Goal: Information Seeking & Learning: Learn about a topic

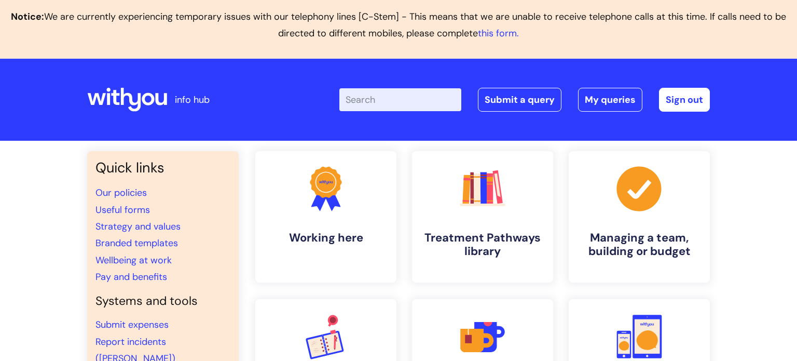
click at [366, 101] on input "Enter your search term here..." at bounding box center [400, 99] width 122 height 23
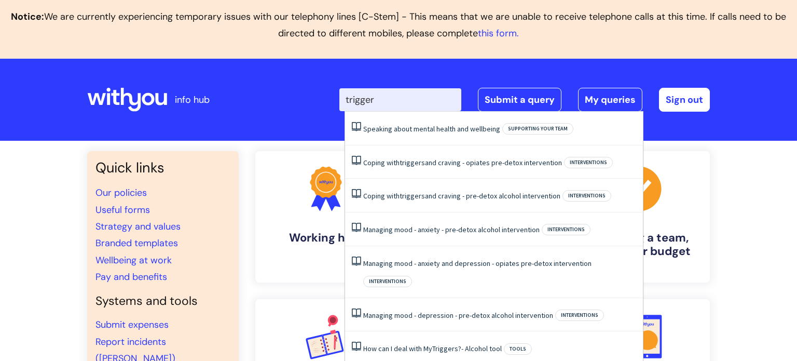
type input "trigger"
click button "Search" at bounding box center [0, 0] width 0 height 0
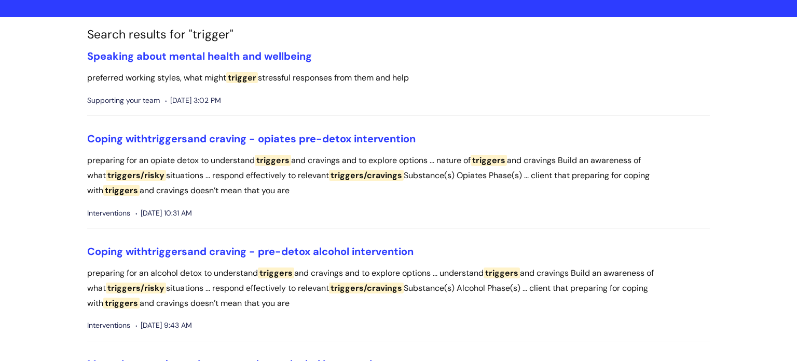
scroll to position [115, 0]
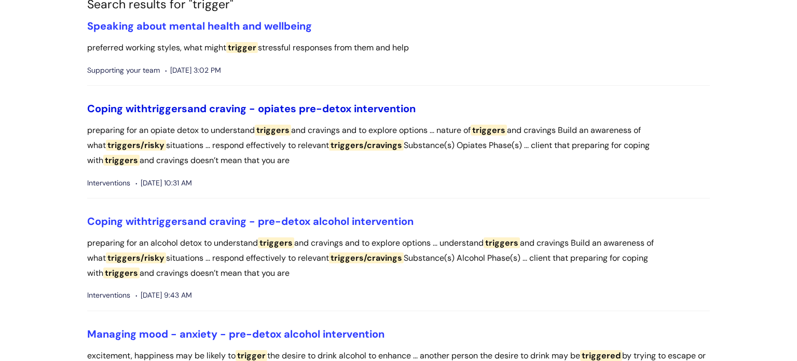
scroll to position [155, 0]
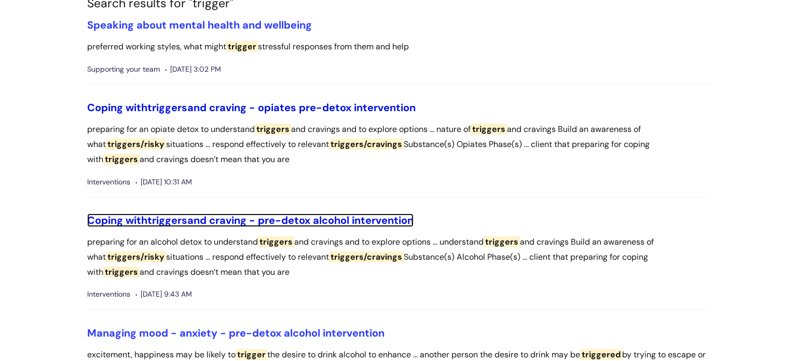
click at [146, 217] on link "Coping with triggers and craving - pre-detox alcohol intervention" at bounding box center [250, 219] width 326 height 13
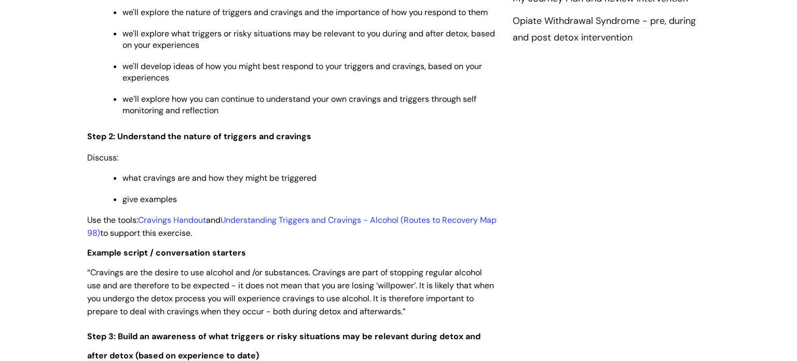
scroll to position [1331, 0]
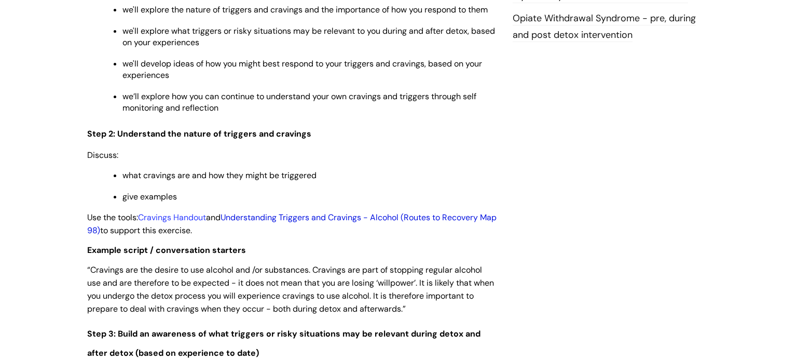
click at [279, 224] on link "Understanding Triggers and Cravings - Alcohol (Routes to Recovery Map 98)" at bounding box center [291, 224] width 409 height 24
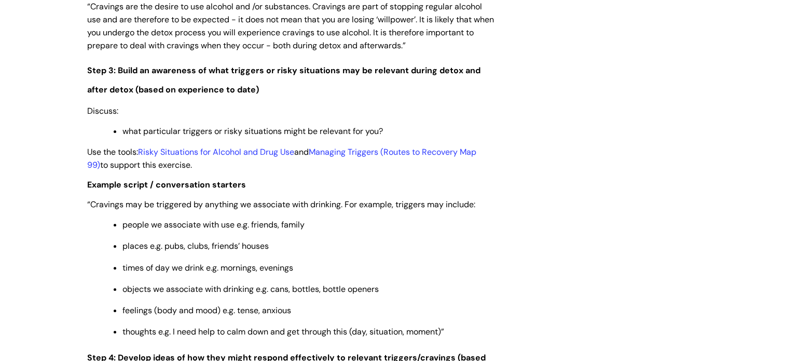
scroll to position [1592, 0]
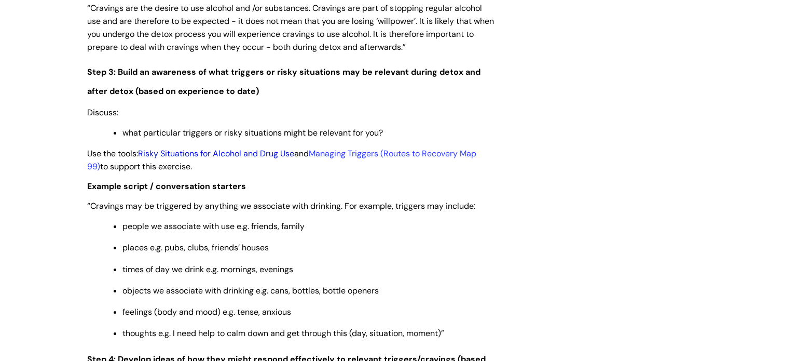
click at [281, 159] on link "Risky Situations for Alcohol and Drug Use" at bounding box center [216, 153] width 156 height 11
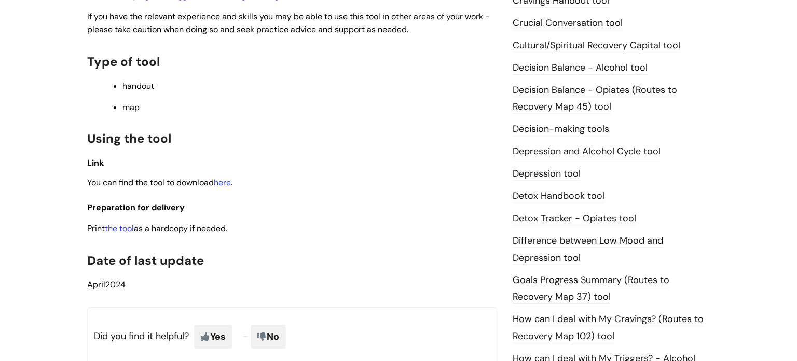
scroll to position [531, 0]
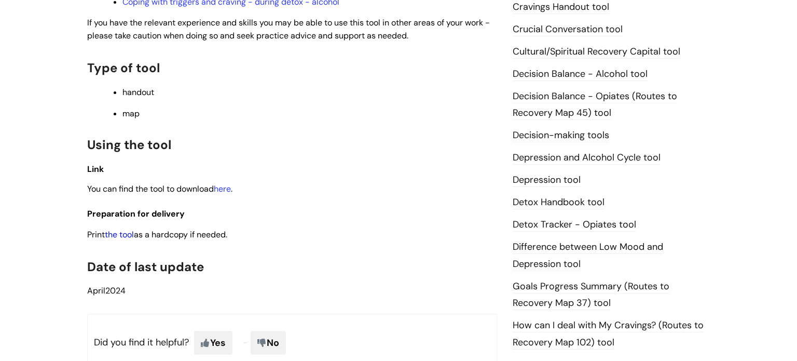
click at [127, 240] on link "the tool" at bounding box center [119, 234] width 29 height 11
click at [12, 126] on div "Info Hub Categories Treatment Pathways library Tools Understanding Triggers and…" at bounding box center [398, 61] width 797 height 905
click at [67, 138] on div "Info Hub Categories Treatment Pathways library Tools Understanding Triggers and…" at bounding box center [398, 61] width 797 height 905
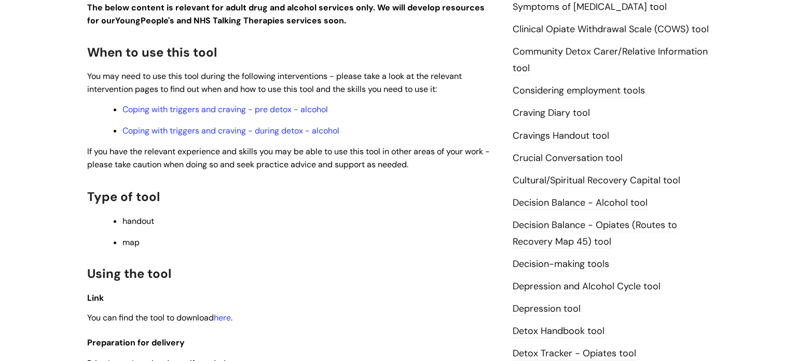
scroll to position [397, 0]
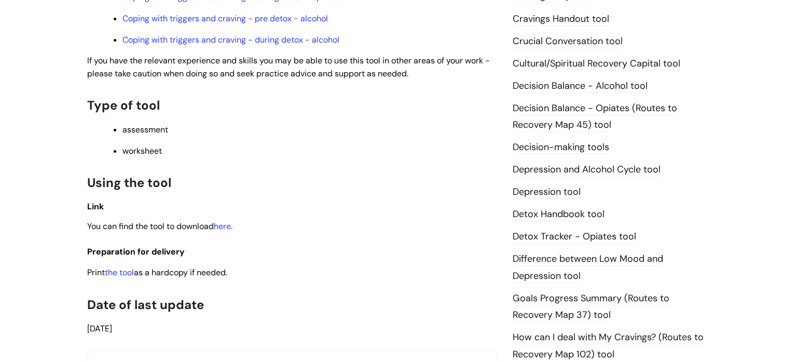
scroll to position [519, 0]
click at [127, 276] on link "the tool" at bounding box center [119, 272] width 29 height 11
